Goal: Task Accomplishment & Management: Use online tool/utility

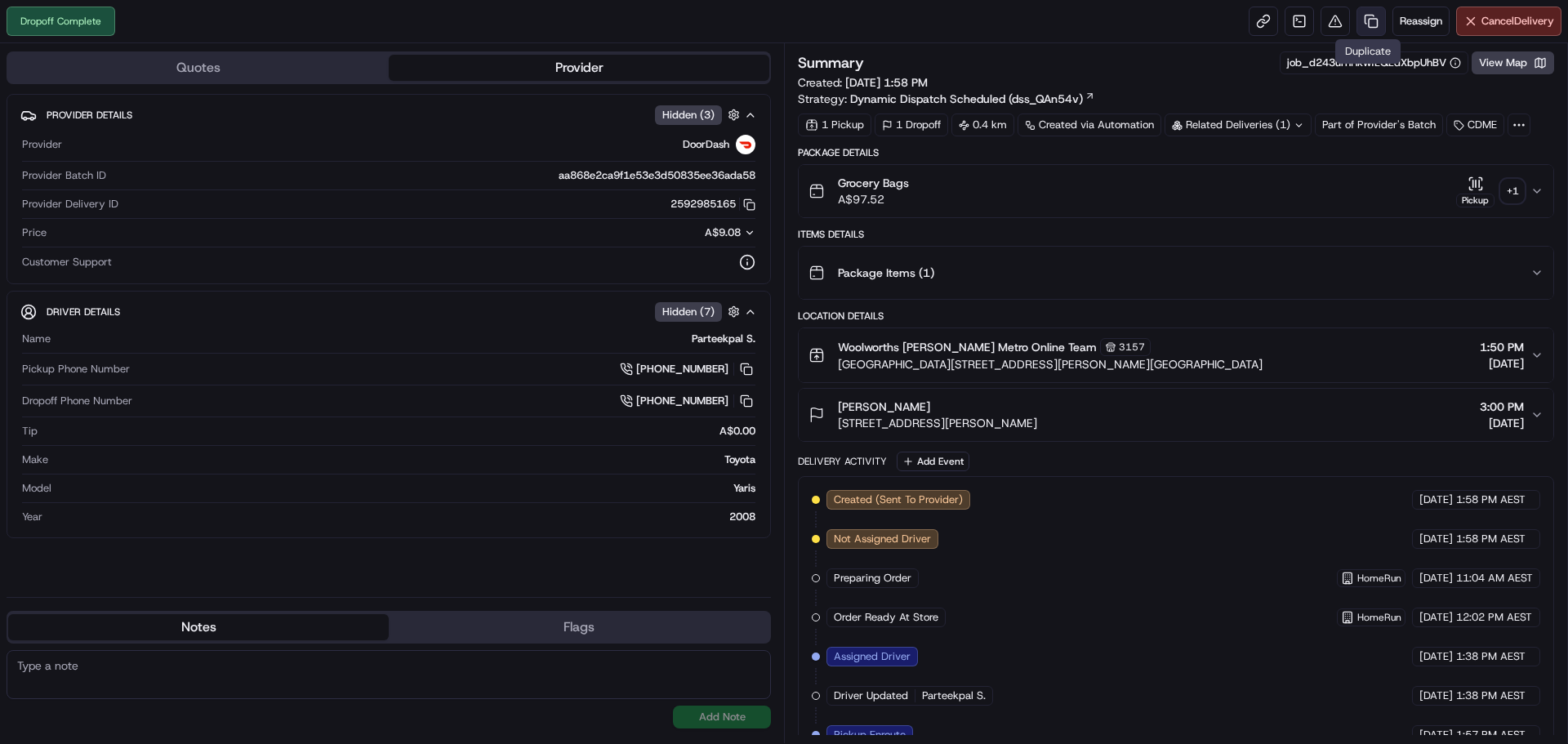
click at [1360, 22] on link at bounding box center [1372, 21] width 30 height 30
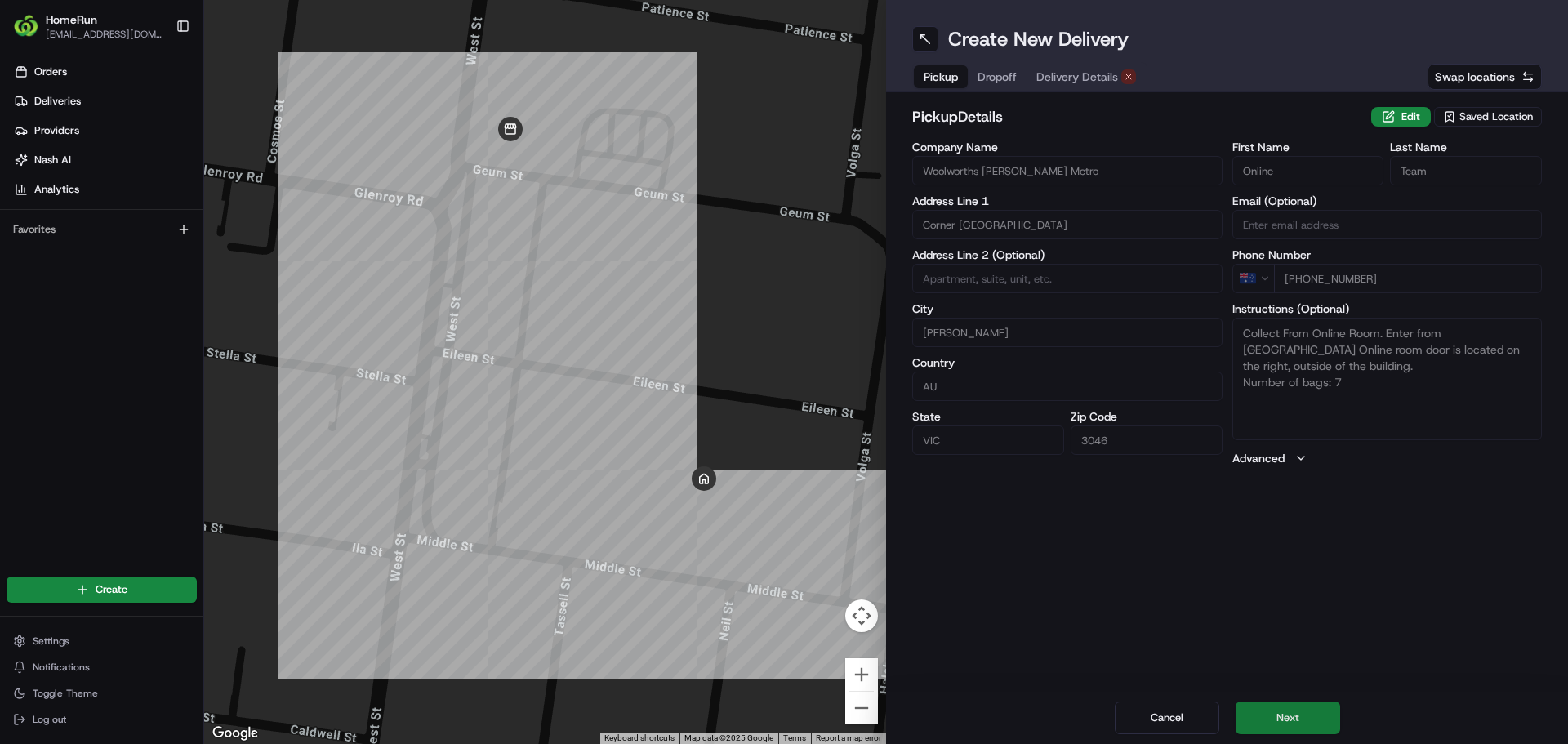
click at [1306, 723] on button "Next" at bounding box center [1287, 719] width 104 height 33
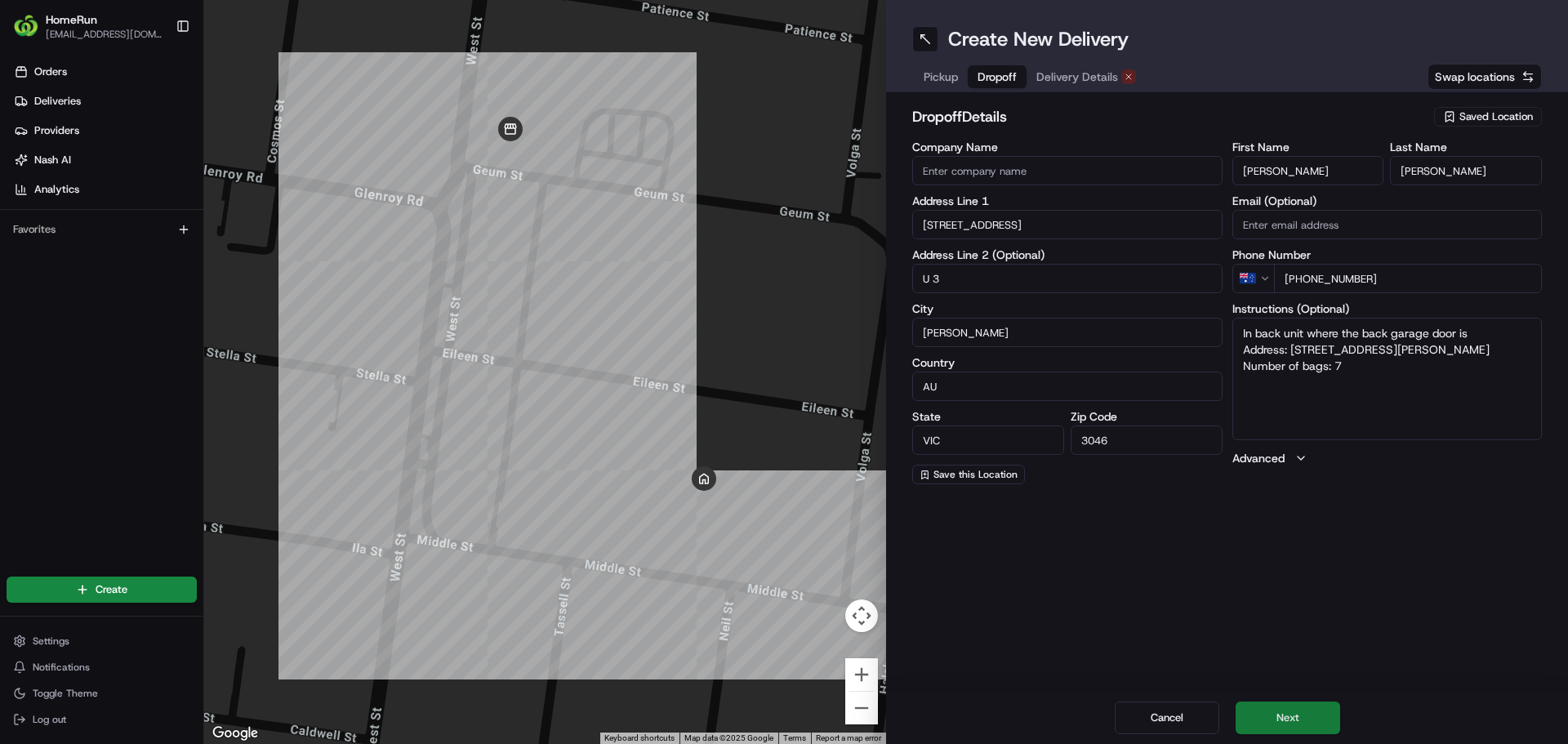
click at [1306, 723] on button "Next" at bounding box center [1287, 719] width 104 height 33
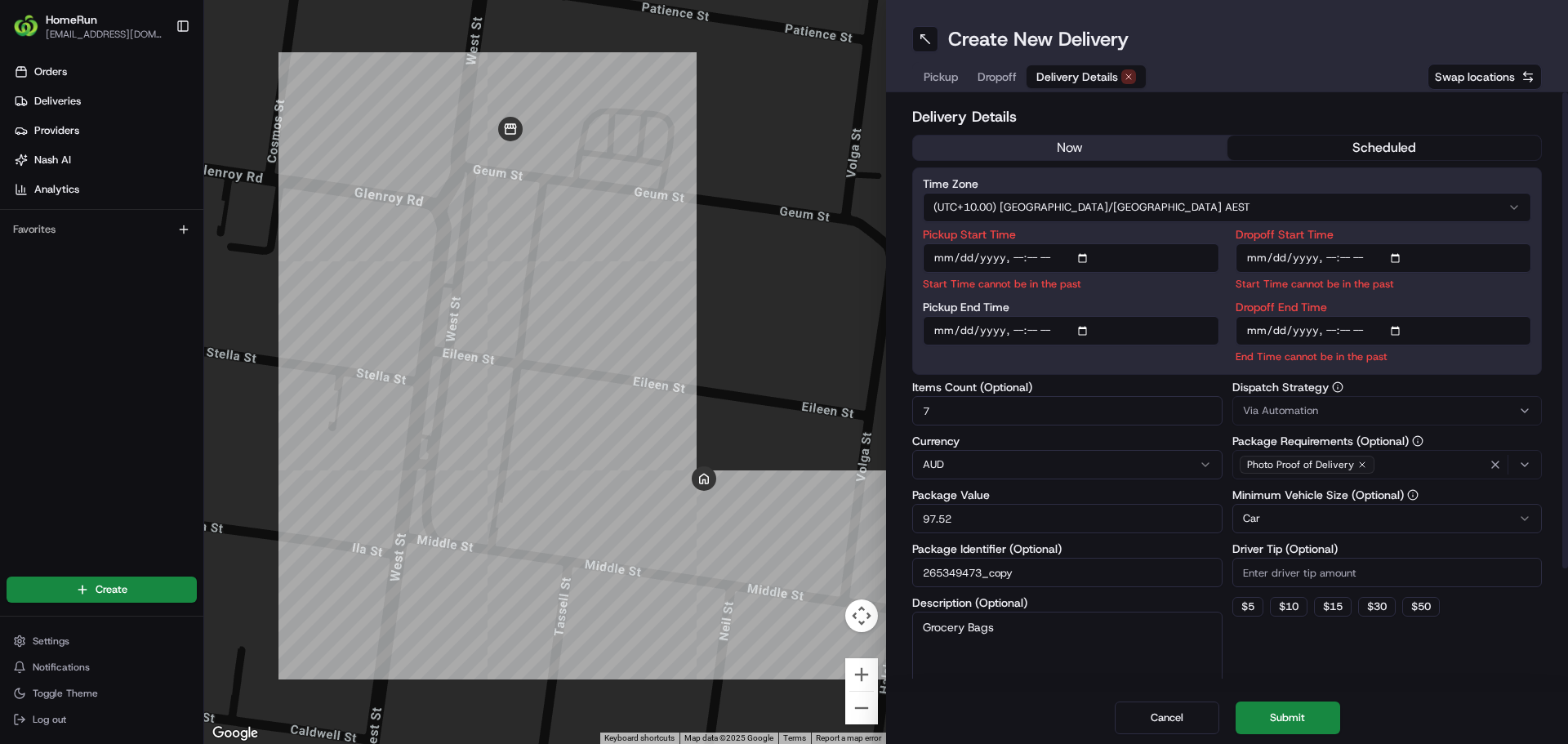
click at [1069, 153] on button "now" at bounding box center [1070, 148] width 315 height 25
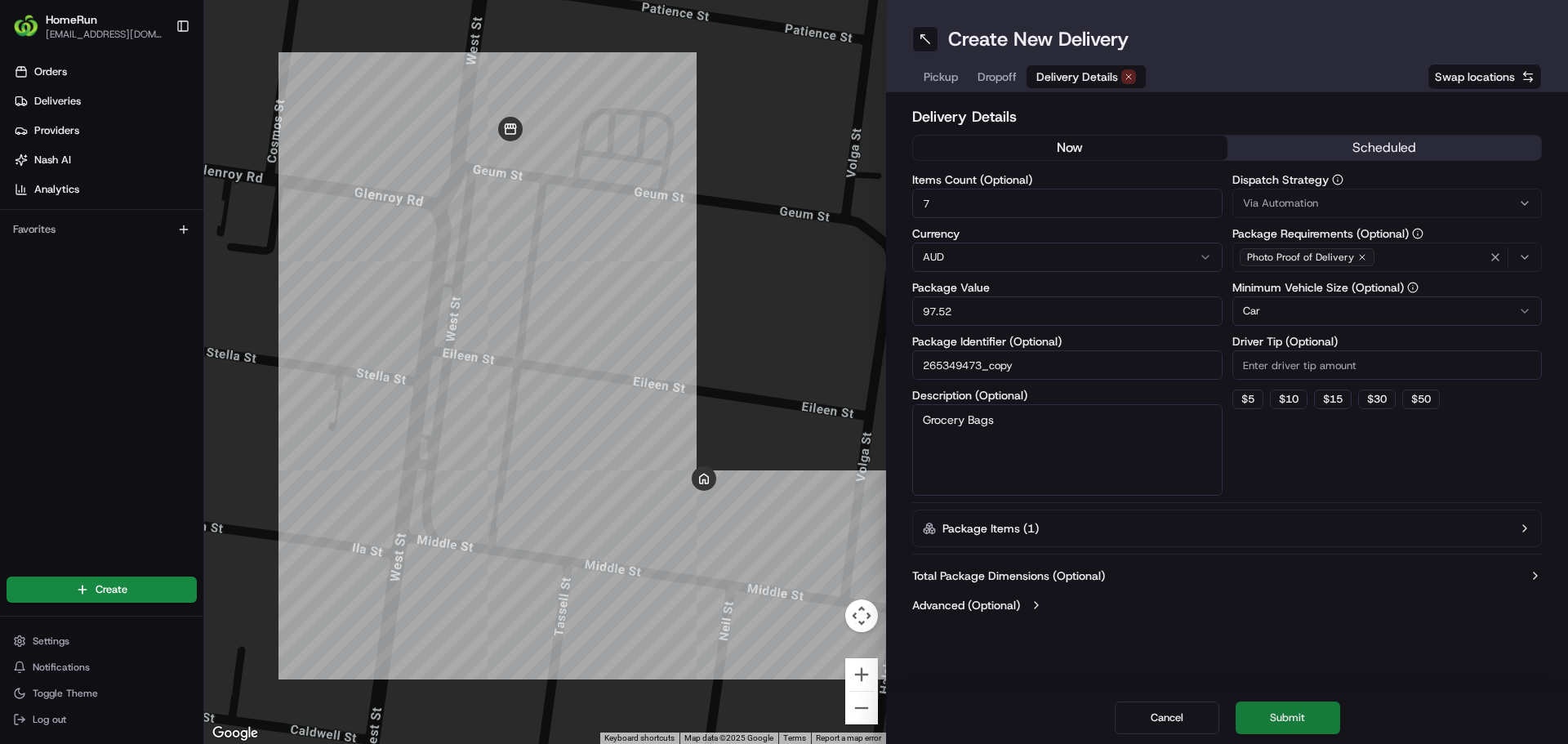
click at [1303, 723] on button "Submit" at bounding box center [1287, 719] width 104 height 33
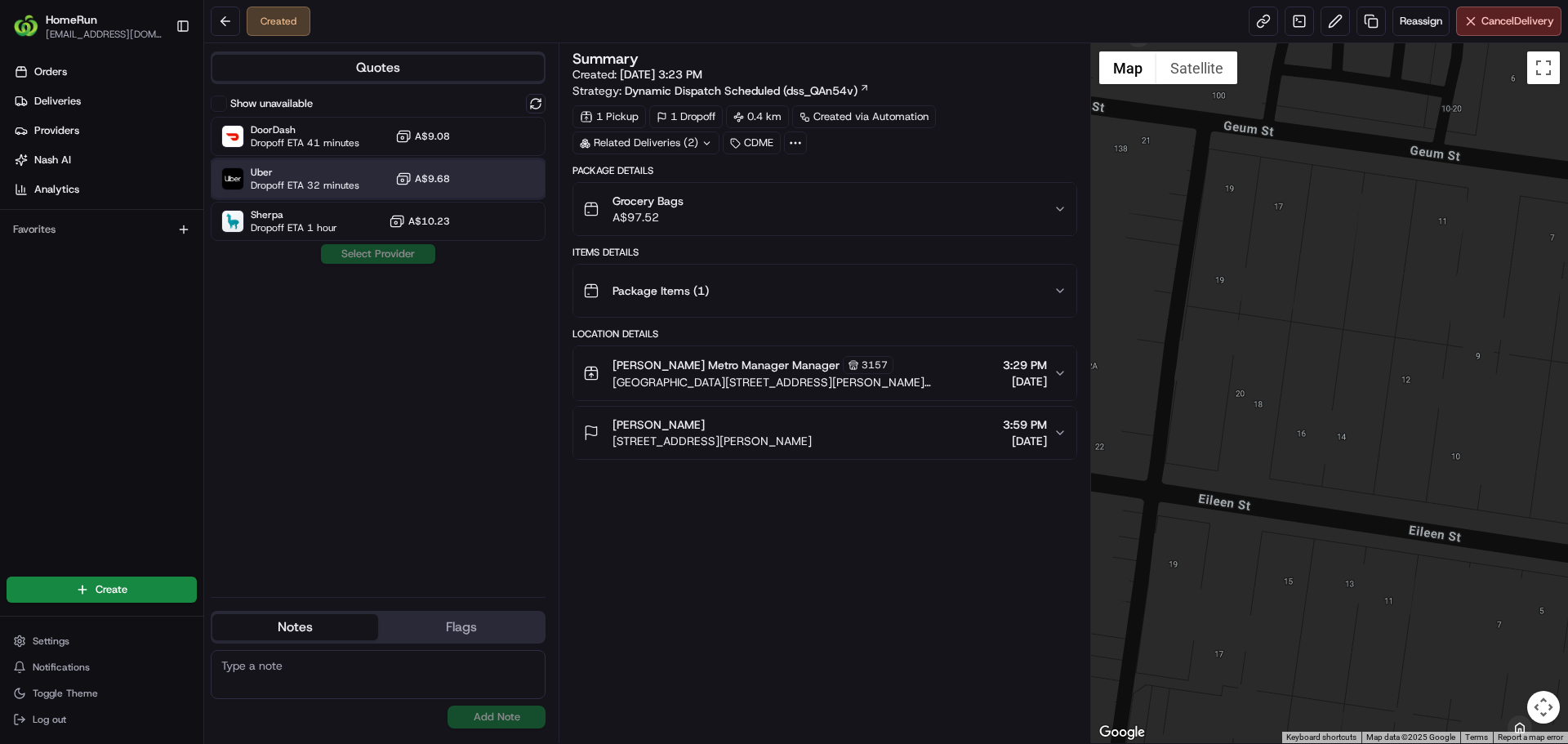
click at [265, 178] on span "Uber" at bounding box center [305, 173] width 108 height 13
click at [344, 256] on button "Assign Provider" at bounding box center [378, 254] width 116 height 20
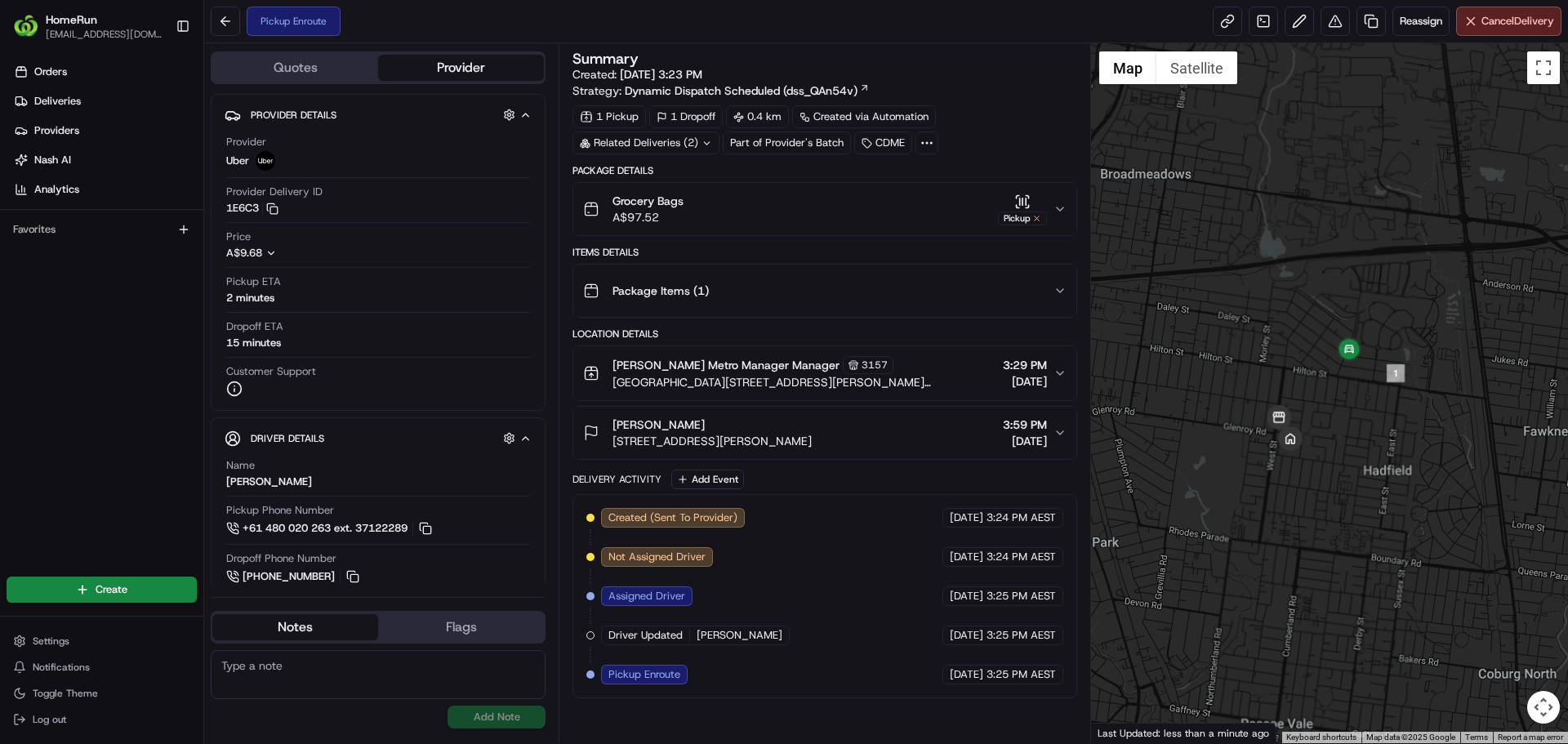
drag, startPoint x: 1406, startPoint y: 503, endPoint x: 1299, endPoint y: 520, distance: 108.3
click at [1299, 520] on div at bounding box center [1330, 394] width 477 height 700
